Goal: Transaction & Acquisition: Purchase product/service

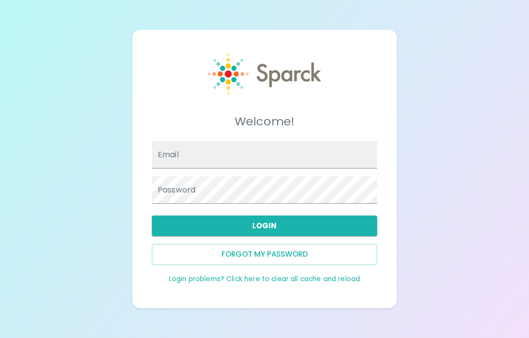
scroll to position [39, 0]
click at [281, 141] on input "Email" at bounding box center [264, 154] width 225 height 27
type input "[EMAIL_ADDRESS][DOMAIN_NAME]"
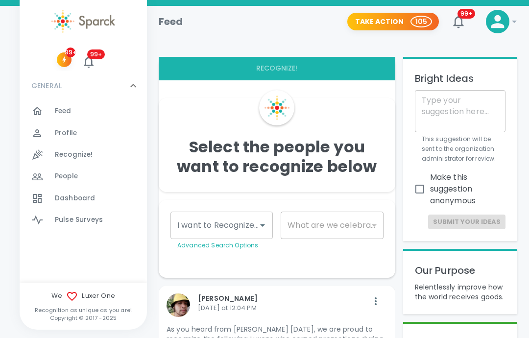
click at [459, 29] on button "99+" at bounding box center [457, 21] width 23 height 23
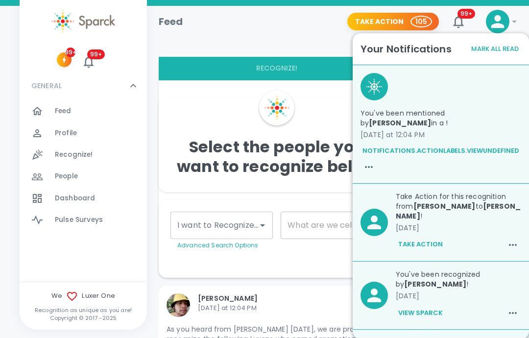
click at [494, 119] on p "You've been mentioned by [PERSON_NAME] in a !" at bounding box center [440, 118] width 161 height 20
click at [478, 145] on button "notifications.actionLabels.viewundefined" at bounding box center [440, 150] width 161 height 15
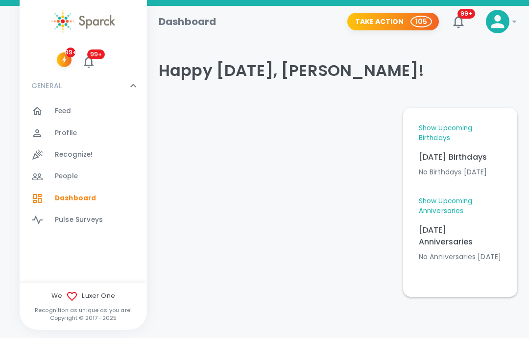
scroll to position [8, 0]
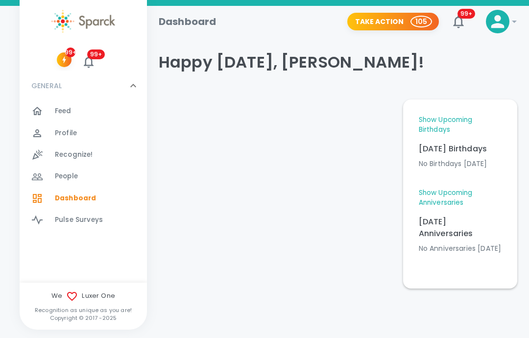
click at [503, 22] on icon at bounding box center [498, 22] width 20 height 20
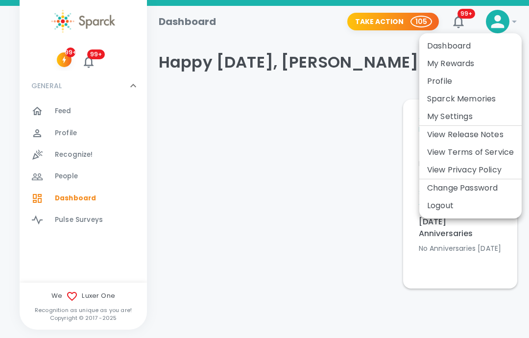
click at [463, 47] on li "Dashboard" at bounding box center [470, 46] width 102 height 18
click at [457, 61] on li "My Rewards" at bounding box center [470, 64] width 102 height 18
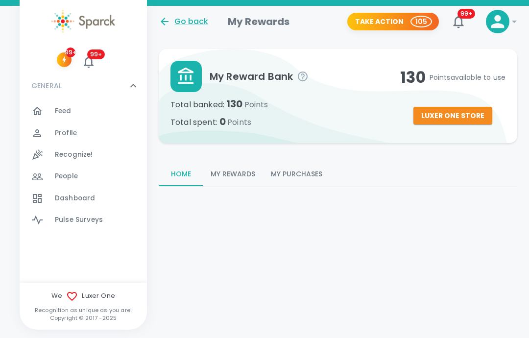
click at [235, 168] on button "My Rewards" at bounding box center [233, 174] width 60 height 23
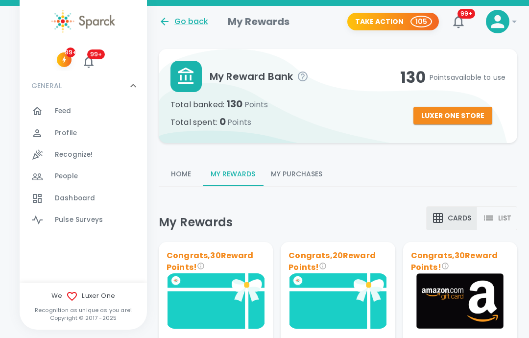
click at [302, 170] on button "My Purchases" at bounding box center [296, 174] width 67 height 23
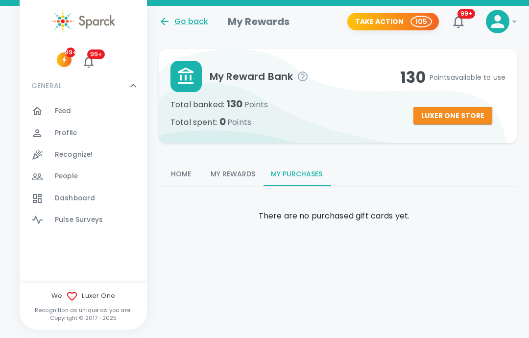
click at [468, 117] on button "Luxer One Store" at bounding box center [452, 116] width 79 height 18
